Goal: Transaction & Acquisition: Purchase product/service

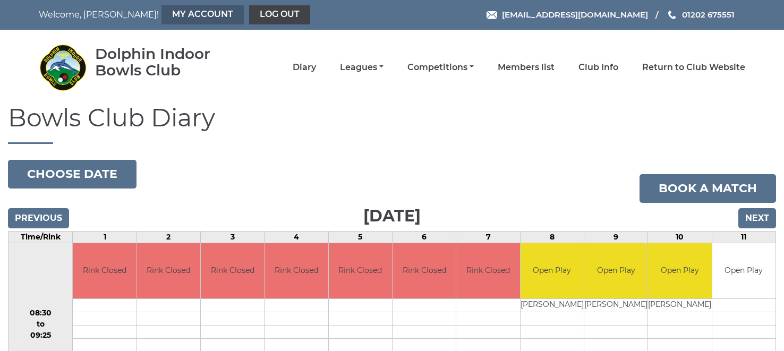
click at [161, 15] on link "My Account" at bounding box center [202, 14] width 82 height 19
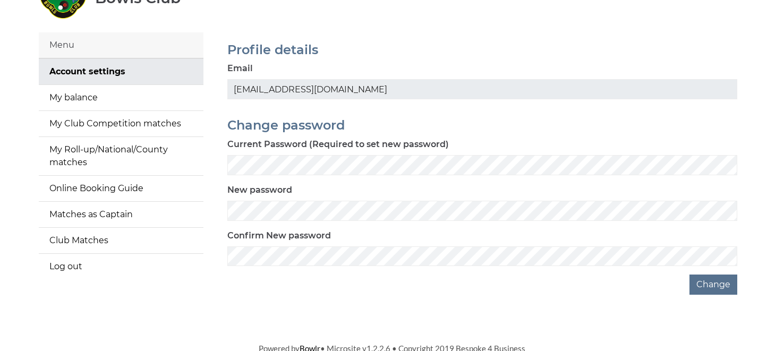
scroll to position [75, 0]
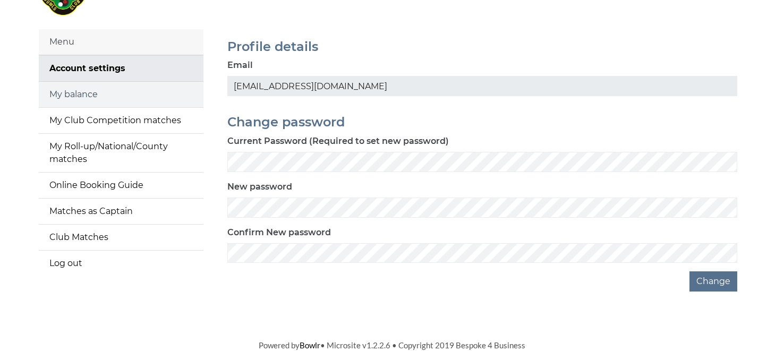
click at [84, 93] on link "My balance" at bounding box center [121, 94] width 165 height 25
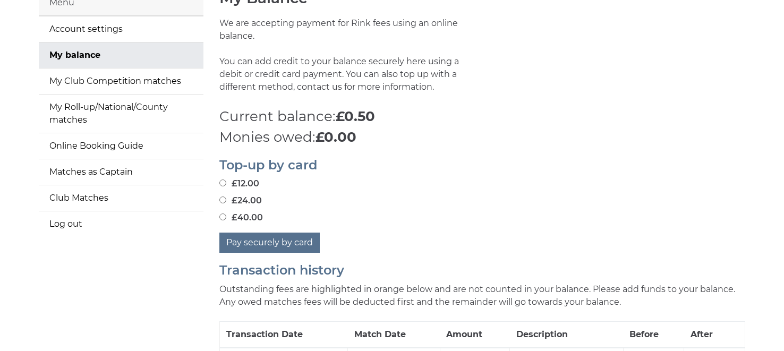
scroll to position [125, 0]
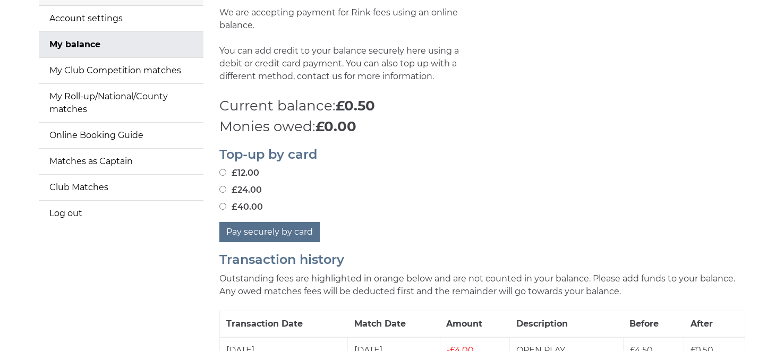
click at [222, 187] on input "£24.00" at bounding box center [222, 189] width 7 height 7
radio input "true"
click at [266, 233] on button "Pay securely by card" at bounding box center [269, 232] width 100 height 20
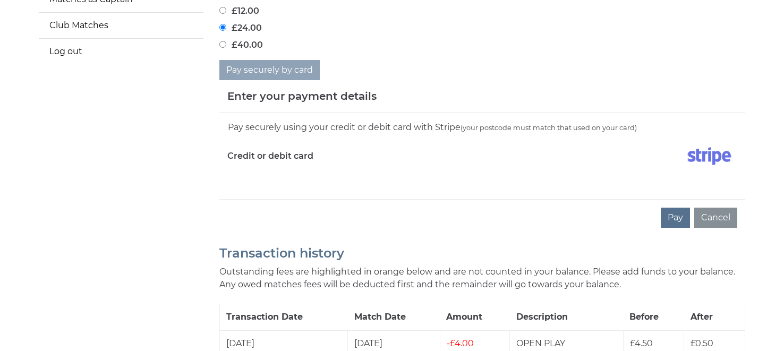
scroll to position [292, 0]
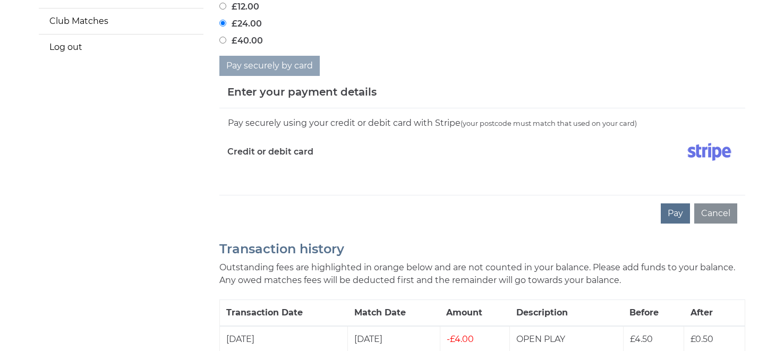
click at [678, 214] on button "Pay" at bounding box center [675, 213] width 29 height 20
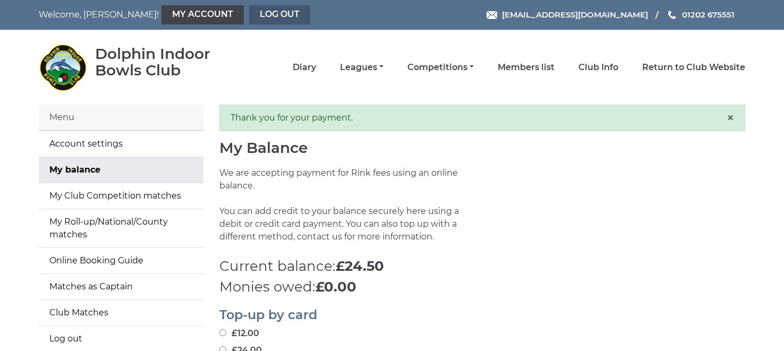
click at [249, 15] on link "Log out" at bounding box center [279, 14] width 61 height 19
